Goal: Find specific page/section: Find specific page/section

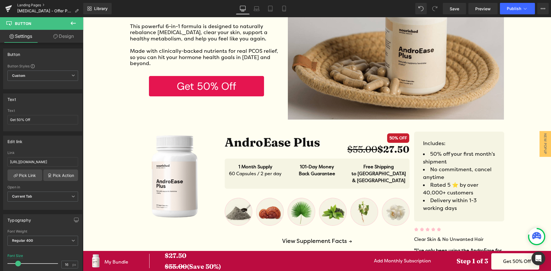
click at [28, 4] on link "Landing Pages" at bounding box center [50, 5] width 66 height 5
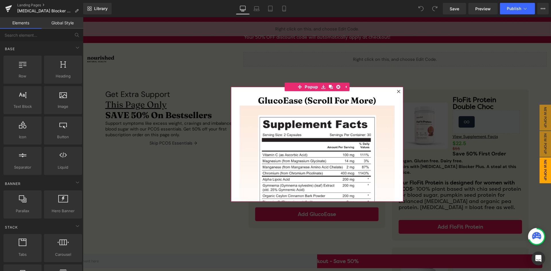
click at [397, 91] on icon at bounding box center [398, 91] width 3 height 3
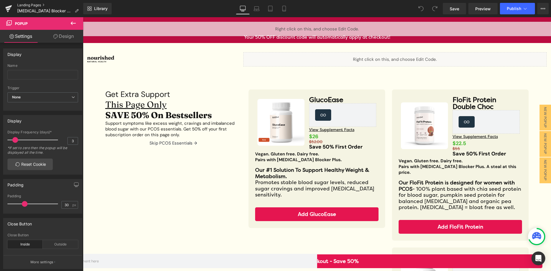
drag, startPoint x: 40, startPoint y: 5, endPoint x: 37, endPoint y: 6, distance: 3.1
click at [40, 5] on link "Landing Pages" at bounding box center [50, 5] width 66 height 5
